Goal: Information Seeking & Learning: Check status

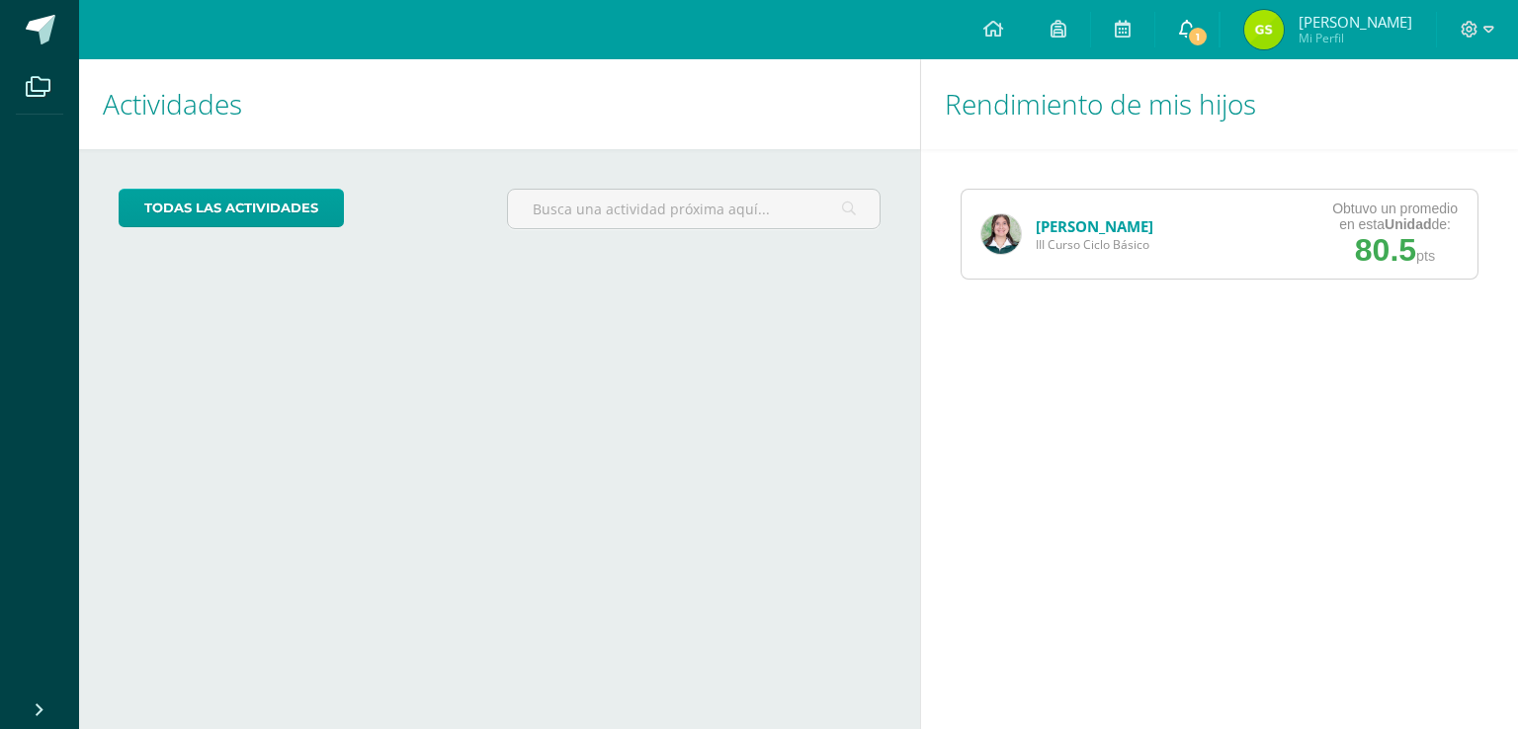
click at [1194, 27] on icon at bounding box center [1187, 29] width 16 height 18
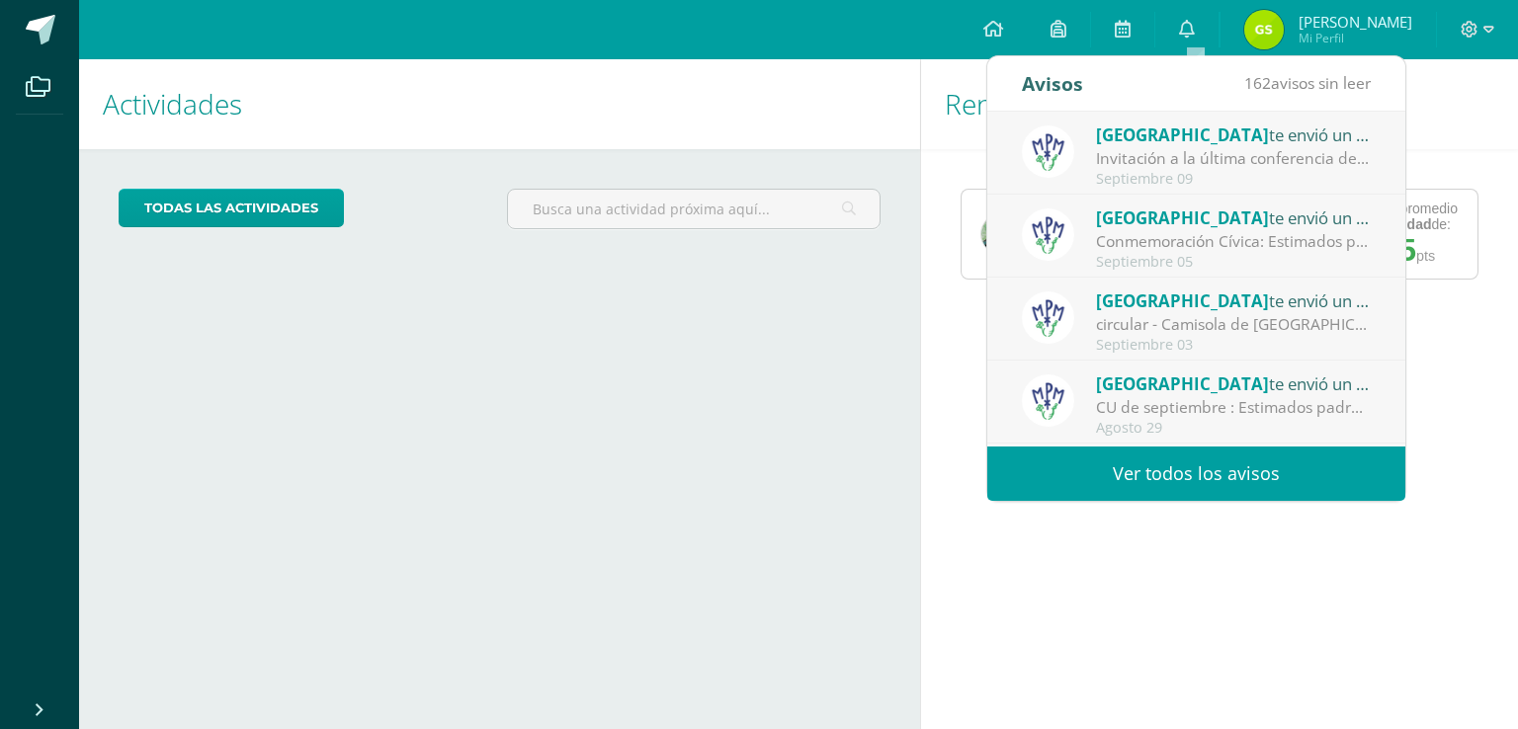
click at [1309, 491] on link "Ver todos los avisos" at bounding box center [1196, 474] width 418 height 54
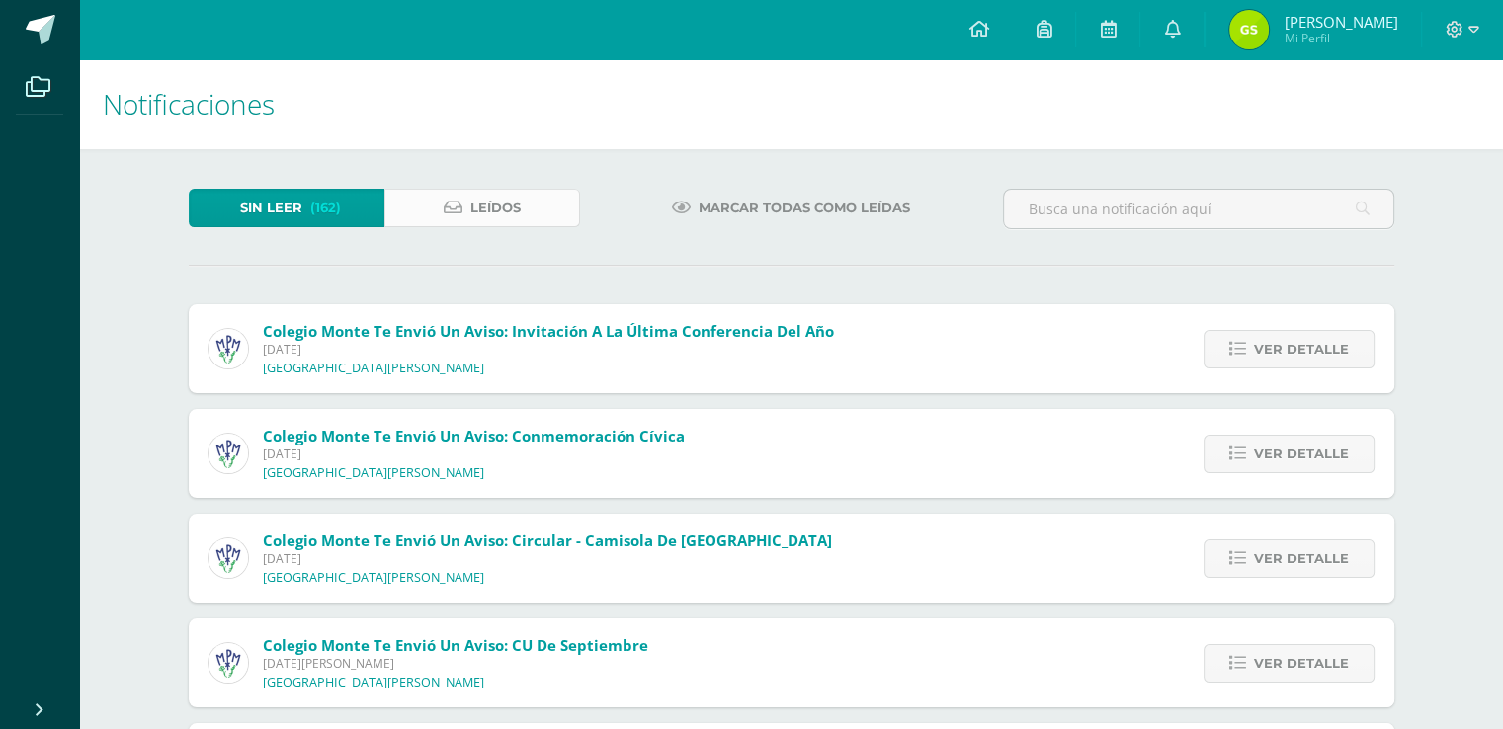
click at [492, 218] on span "Leídos" at bounding box center [495, 208] width 50 height 37
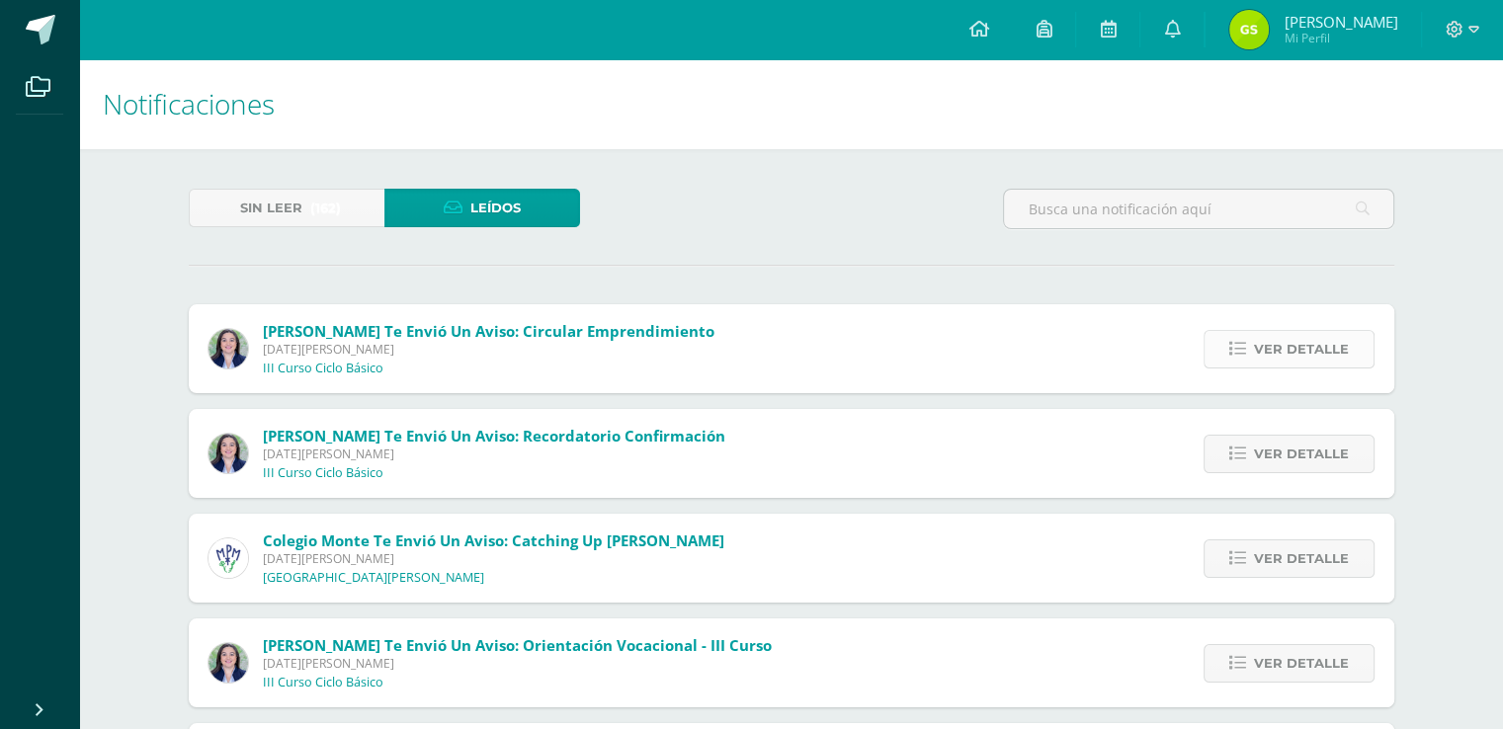
click at [1281, 351] on span "Ver detalle" at bounding box center [1301, 349] width 95 height 37
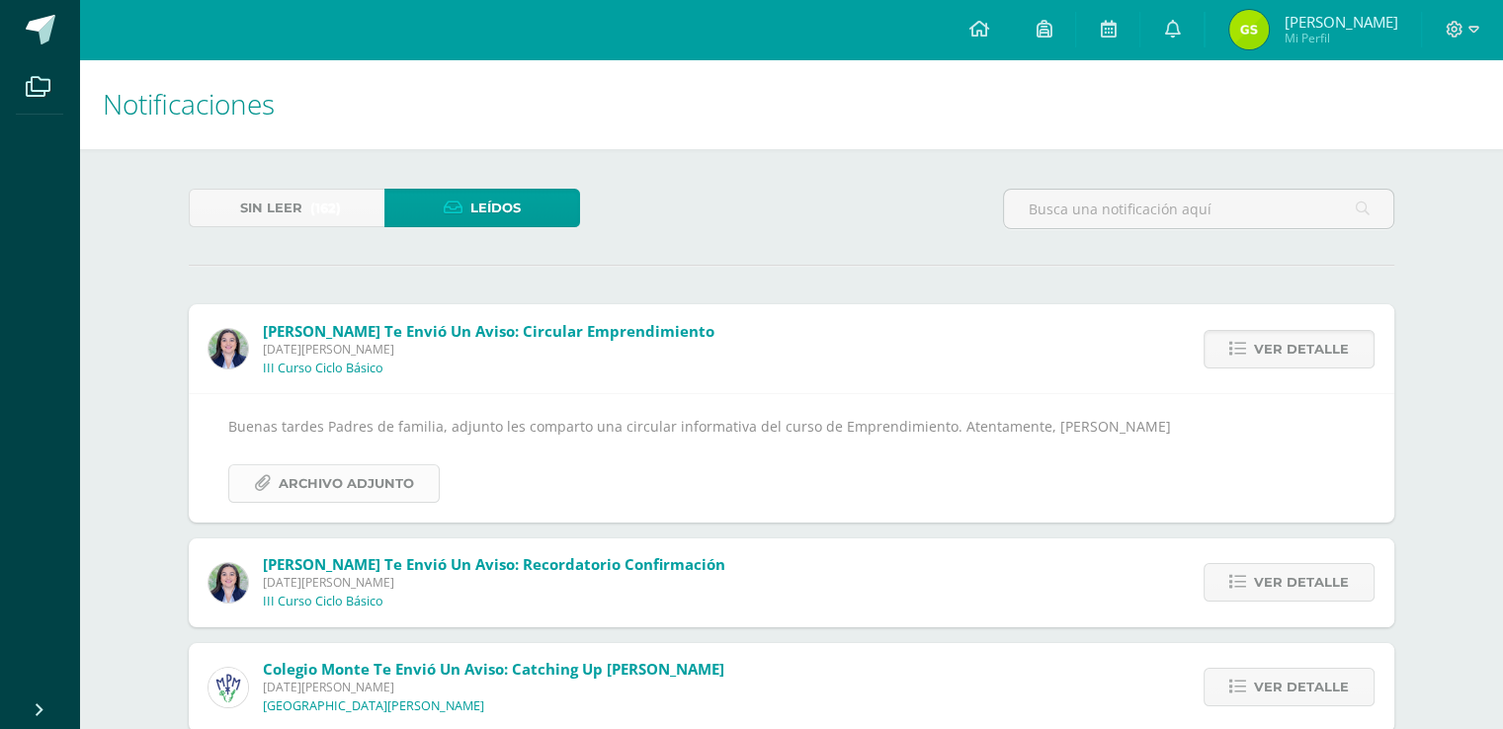
click at [329, 479] on span "Archivo Adjunto" at bounding box center [346, 483] width 135 height 37
